Goal: Task Accomplishment & Management: Manage account settings

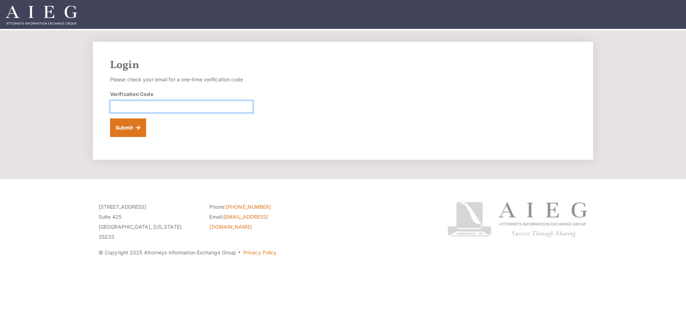
click at [158, 106] on input "Verification Code" at bounding box center [181, 107] width 143 height 12
type input "744640"
click at [110, 119] on button "Submit" at bounding box center [128, 128] width 36 height 19
click at [193, 110] on input "Verification Code" at bounding box center [181, 107] width 143 height 12
type input "447747"
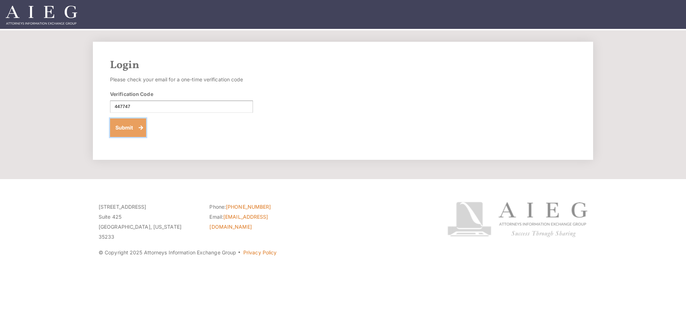
click at [126, 125] on button "Submit" at bounding box center [128, 128] width 36 height 19
